Goal: Task Accomplishment & Management: Manage account settings

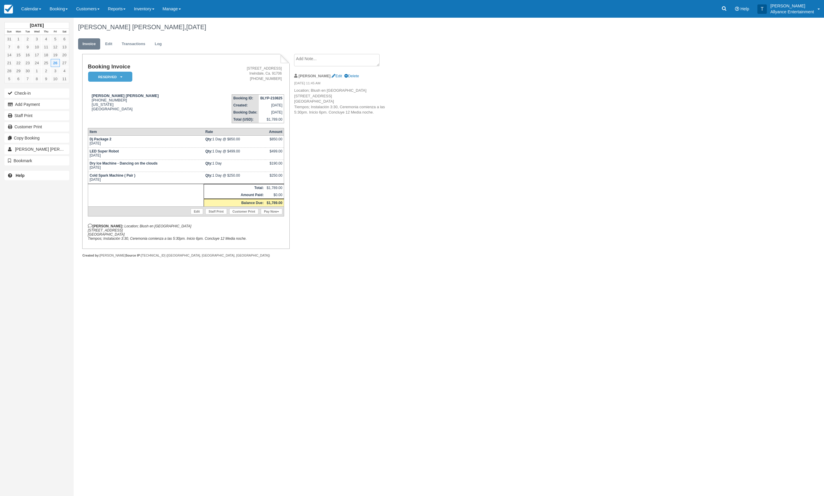
click at [452, 270] on div "Jorge castro Patricia Mendoza, June 26 2026 Invoice Edit Transactions Log Booki…" at bounding box center [383, 144] width 618 height 253
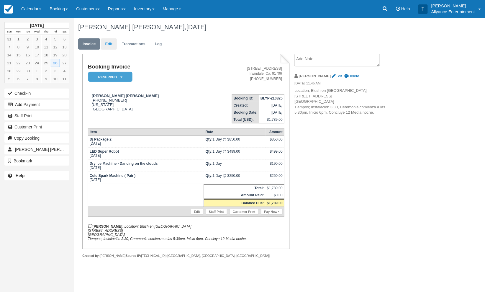
click at [109, 46] on link "Edit" at bounding box center [109, 43] width 16 height 11
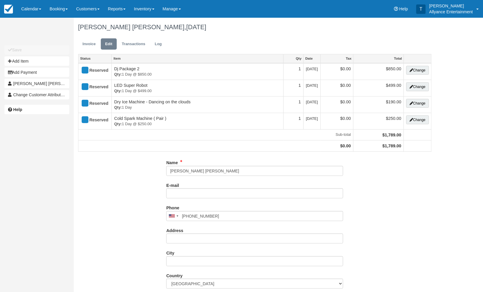
type input "[PHONE_NUMBER]"
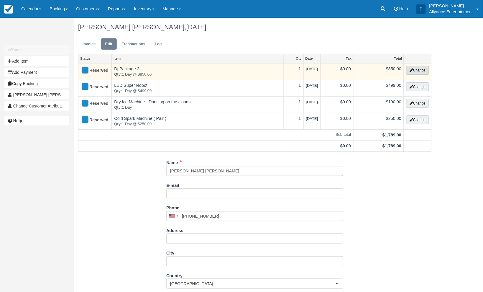
click at [417, 69] on button "Change" at bounding box center [417, 70] width 22 height 9
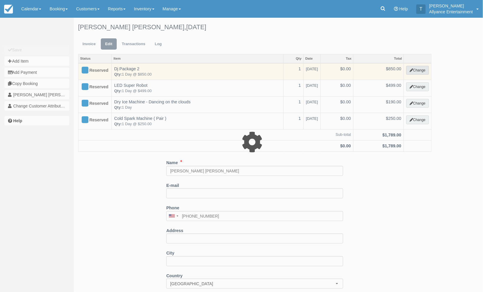
type input "850.00"
select select "2"
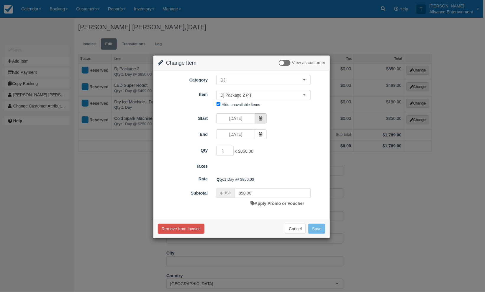
click at [262, 119] on span at bounding box center [261, 118] width 12 height 10
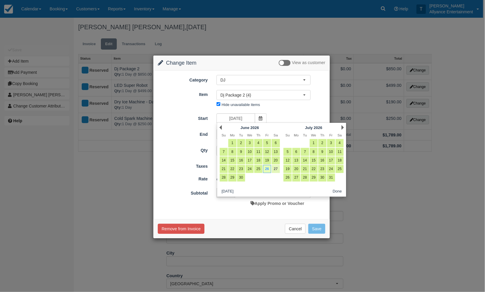
click at [275, 168] on link "27" at bounding box center [276, 169] width 8 height 8
type input "[DATE]"
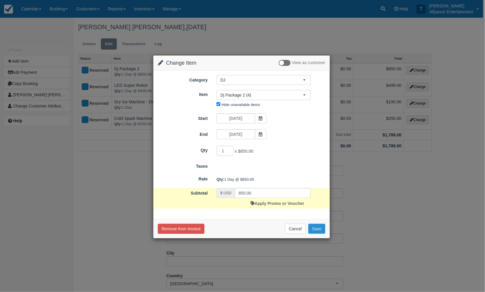
click at [318, 225] on button "Save" at bounding box center [316, 229] width 17 height 10
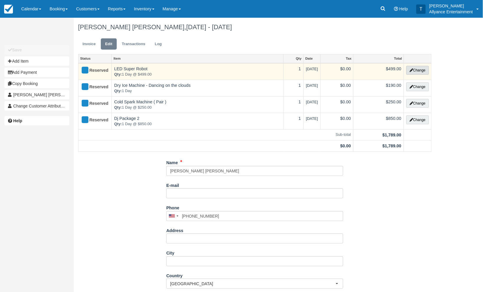
click at [418, 68] on button "Change" at bounding box center [417, 70] width 22 height 9
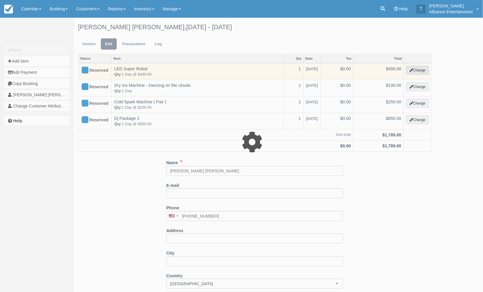
select select "29"
type input "499.00"
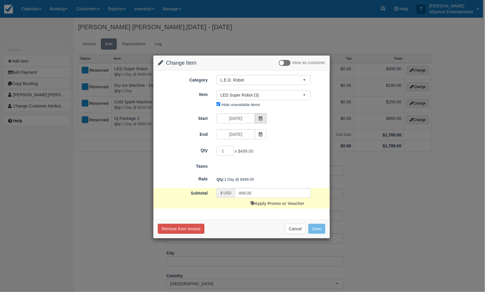
click at [259, 115] on span at bounding box center [261, 118] width 12 height 10
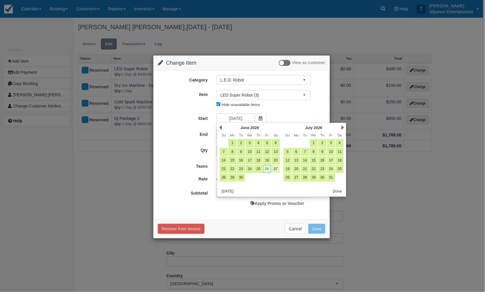
click at [277, 167] on link "27" at bounding box center [276, 169] width 8 height 8
type input "[DATE]"
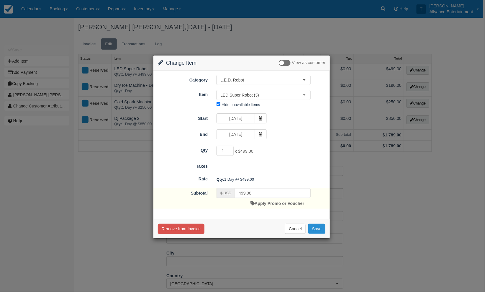
click at [319, 227] on button "Save" at bounding box center [316, 229] width 17 height 10
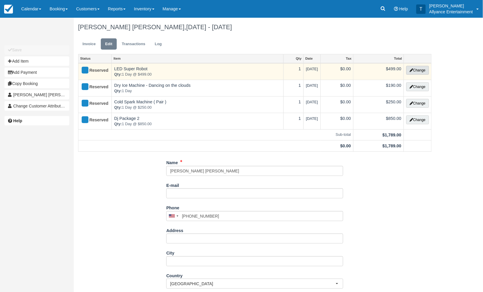
click at [416, 68] on button "Change" at bounding box center [417, 70] width 22 height 9
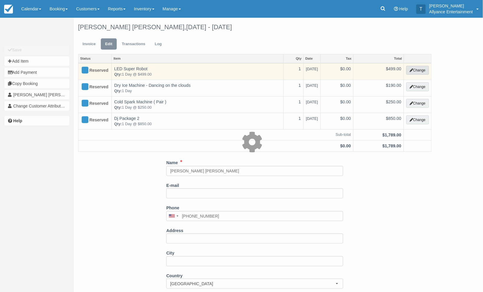
select select "29"
type input "499.00"
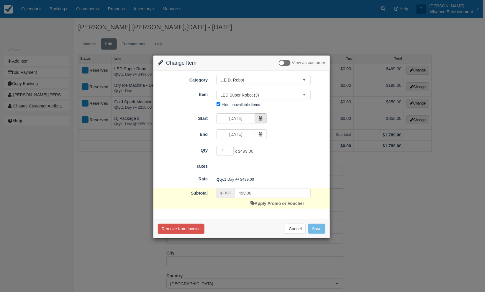
click at [262, 116] on icon at bounding box center [261, 118] width 4 height 4
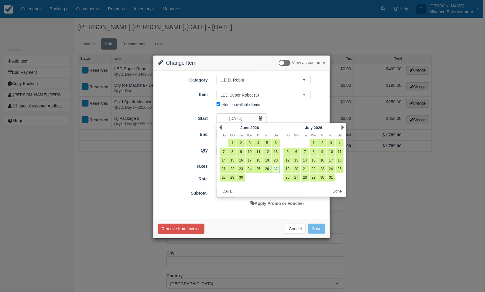
click at [252, 226] on div "Cancel Save" at bounding box center [241, 229] width 167 height 10
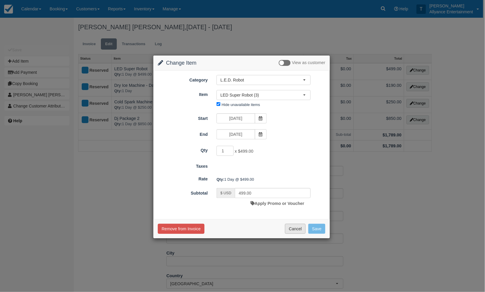
click at [295, 229] on button "Cancel" at bounding box center [295, 229] width 21 height 10
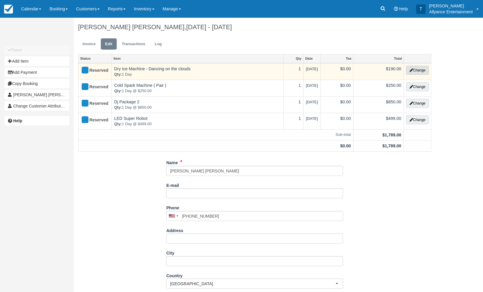
click at [412, 68] on button "Change" at bounding box center [417, 70] width 22 height 9
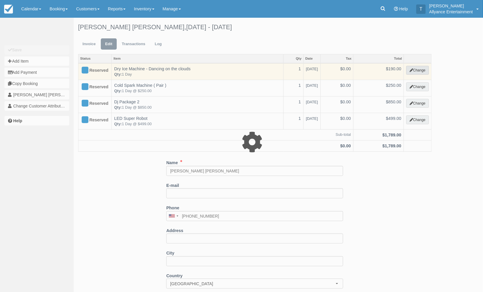
select select "91"
type input "190.00"
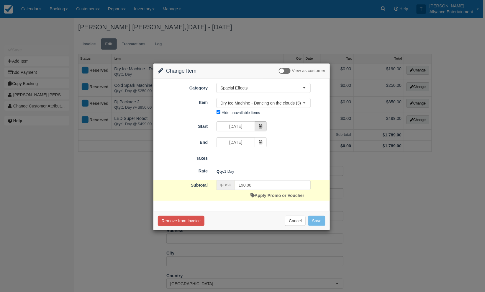
click at [261, 124] on icon at bounding box center [261, 126] width 4 height 4
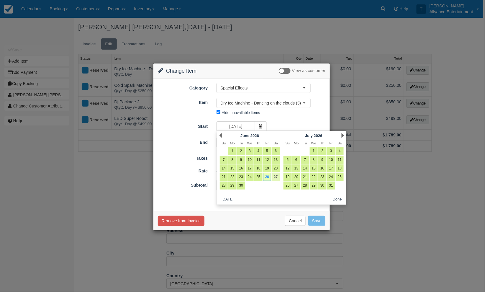
click at [276, 175] on link "27" at bounding box center [276, 177] width 8 height 8
type input "[DATE]"
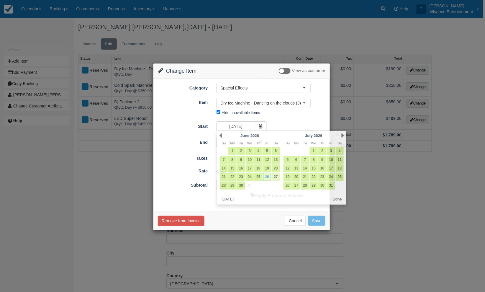
type input "250.00"
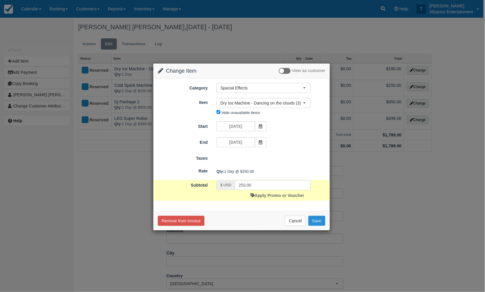
click at [317, 220] on button "Save" at bounding box center [316, 221] width 17 height 10
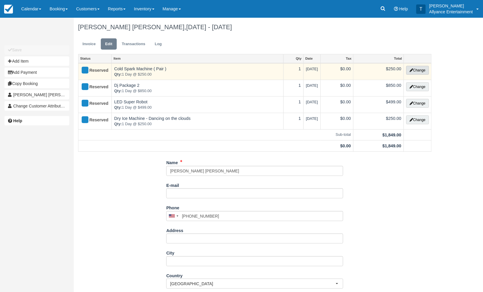
click at [410, 68] on icon "button" at bounding box center [412, 70] width 4 height 4
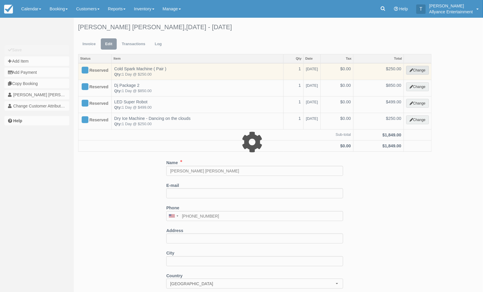
select select "91"
type input "250.00"
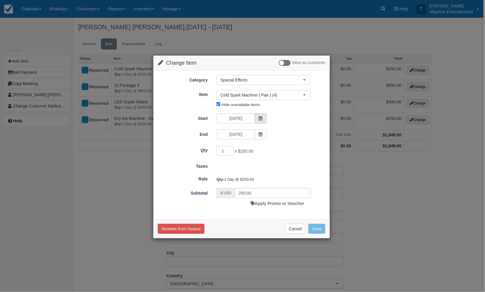
click at [262, 116] on icon at bounding box center [261, 118] width 4 height 4
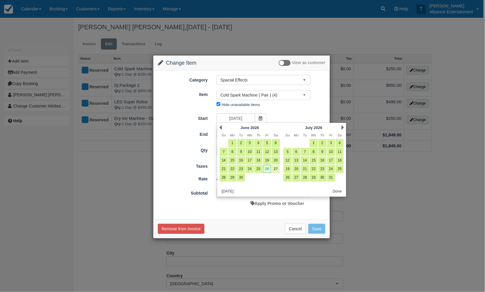
click at [276, 166] on link "27" at bounding box center [276, 169] width 8 height 8
type input "06/27/26"
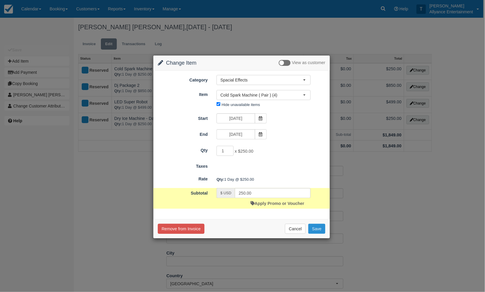
click at [318, 228] on button "Save" at bounding box center [316, 229] width 17 height 10
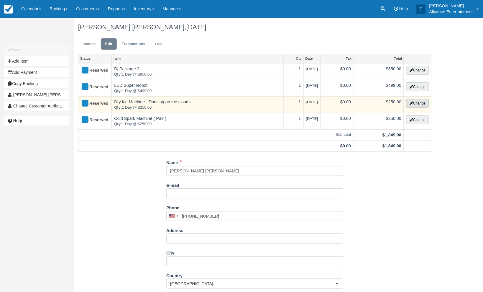
click at [418, 101] on button "Change" at bounding box center [417, 103] width 22 height 9
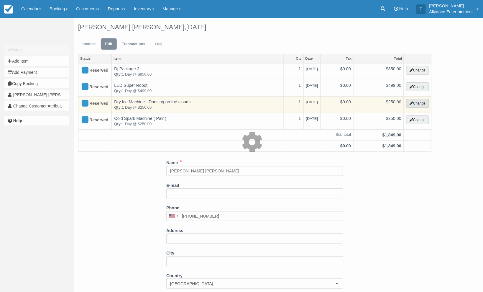
select select "91"
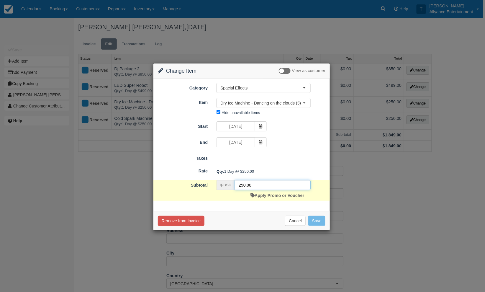
click at [243, 183] on input "250.00" at bounding box center [273, 185] width 76 height 10
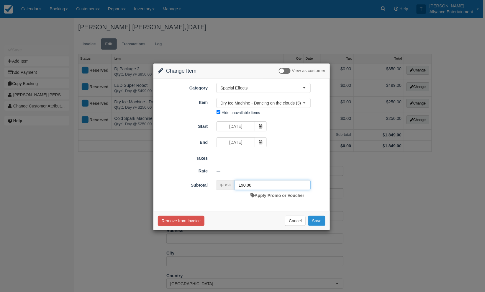
type input "190.00"
click at [321, 218] on button "Save" at bounding box center [316, 221] width 17 height 10
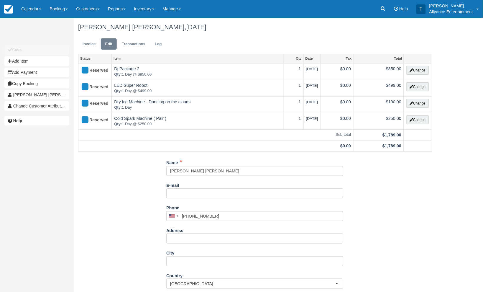
click at [385, 230] on div "Name [PERSON_NAME] [PERSON_NAME] E-mail Did you mean ? Phone [GEOGRAPHIC_DATA] …" at bounding box center [255, 254] width 362 height 195
click at [88, 42] on link "Invoice" at bounding box center [89, 43] width 22 height 11
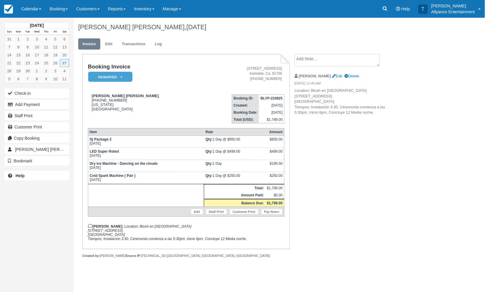
drag, startPoint x: 289, startPoint y: 249, endPoint x: 285, endPoint y: 269, distance: 20.0
click at [285, 269] on div "Booking Invoice Reserved   Paid Cancelled Deposit Presentation Pending Quote Cl…" at bounding box center [185, 162] width 207 height 216
click at [316, 242] on div "Booking Invoice Reserved   Paid Cancelled Deposit Presentation Pending Quote Cl…" at bounding box center [236, 162] width 324 height 216
click at [110, 46] on link "Edit" at bounding box center [109, 43] width 16 height 11
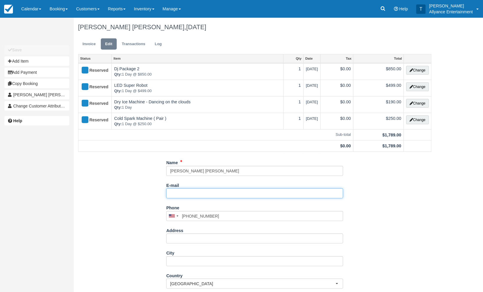
click at [178, 192] on input "E-mail" at bounding box center [254, 193] width 177 height 10
click at [179, 190] on input "E-mail" at bounding box center [254, 193] width 177 height 10
paste input "[EMAIL_ADDRESS][DOMAIN_NAME]"
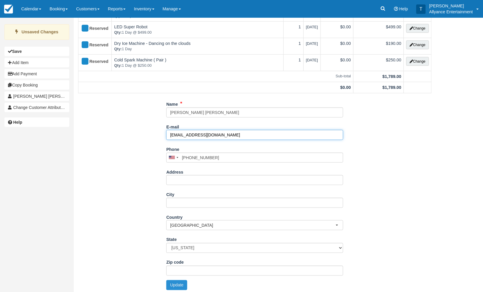
scroll to position [58, 0]
type input "[EMAIL_ADDRESS][DOMAIN_NAME]"
click at [176, 282] on button "Update" at bounding box center [176, 285] width 21 height 10
type input "[PHONE_NUMBER]"
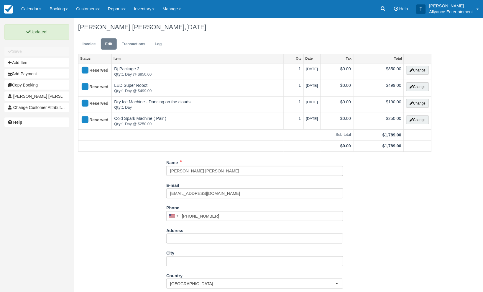
scroll to position [0, 0]
click at [86, 42] on link "Invoice" at bounding box center [89, 43] width 22 height 11
